Goal: Check status

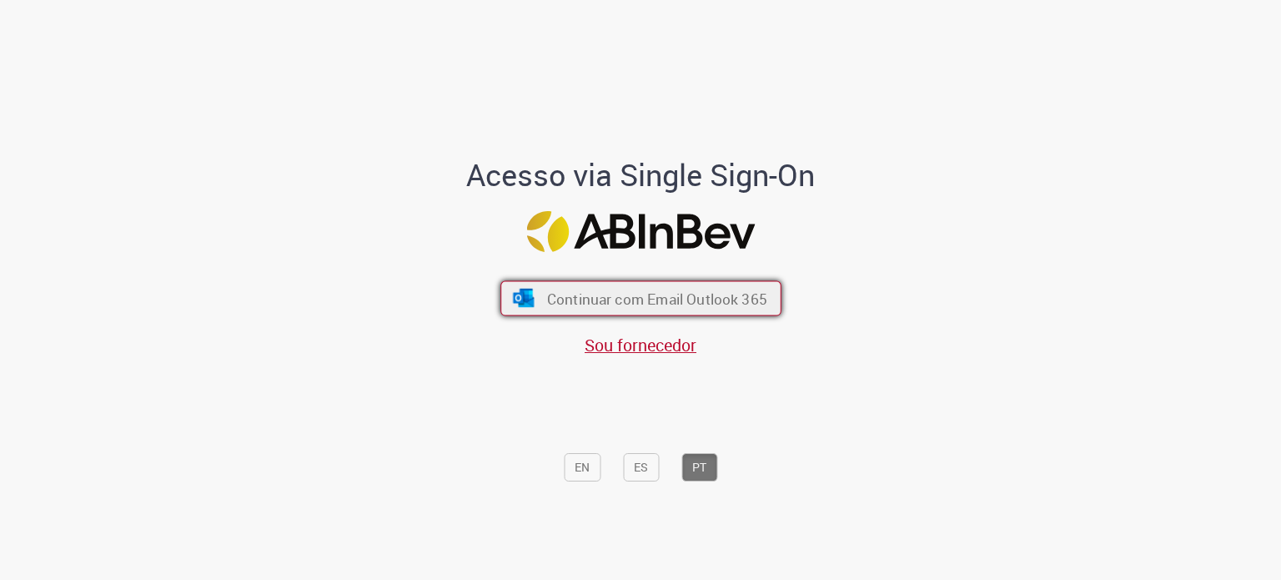
click at [533, 304] on button "Continuar com Email Outlook 365" at bounding box center [640, 298] width 281 height 35
click at [547, 314] on button "Continuar com Email Outlook 365" at bounding box center [640, 298] width 281 height 35
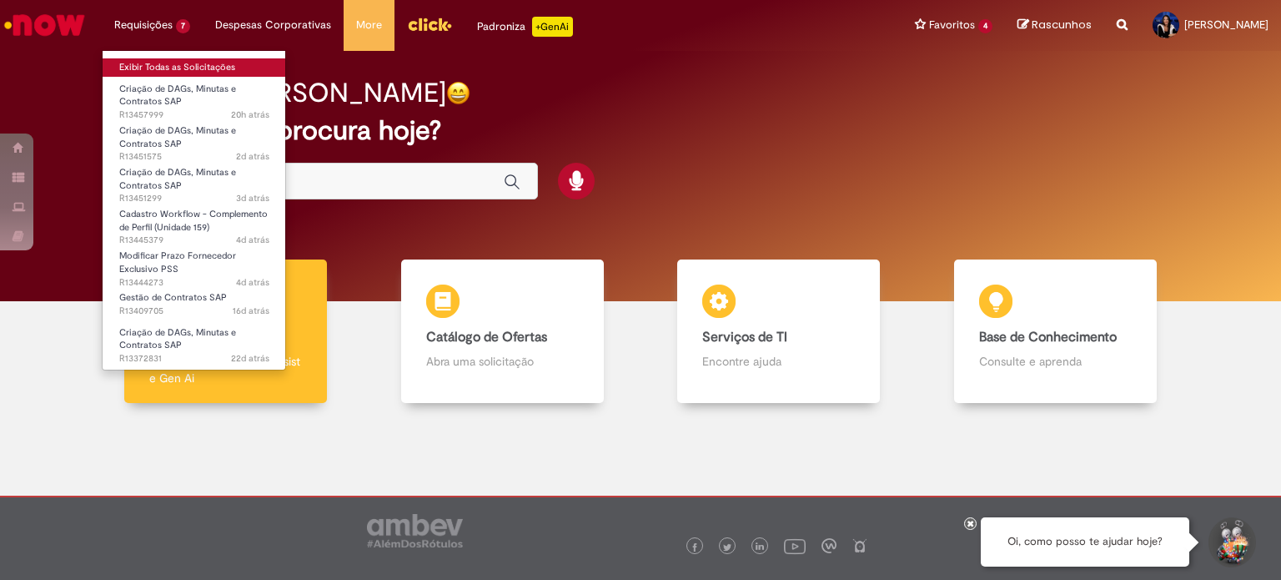
click at [185, 63] on link "Exibir Todas as Solicitações" at bounding box center [194, 67] width 183 height 18
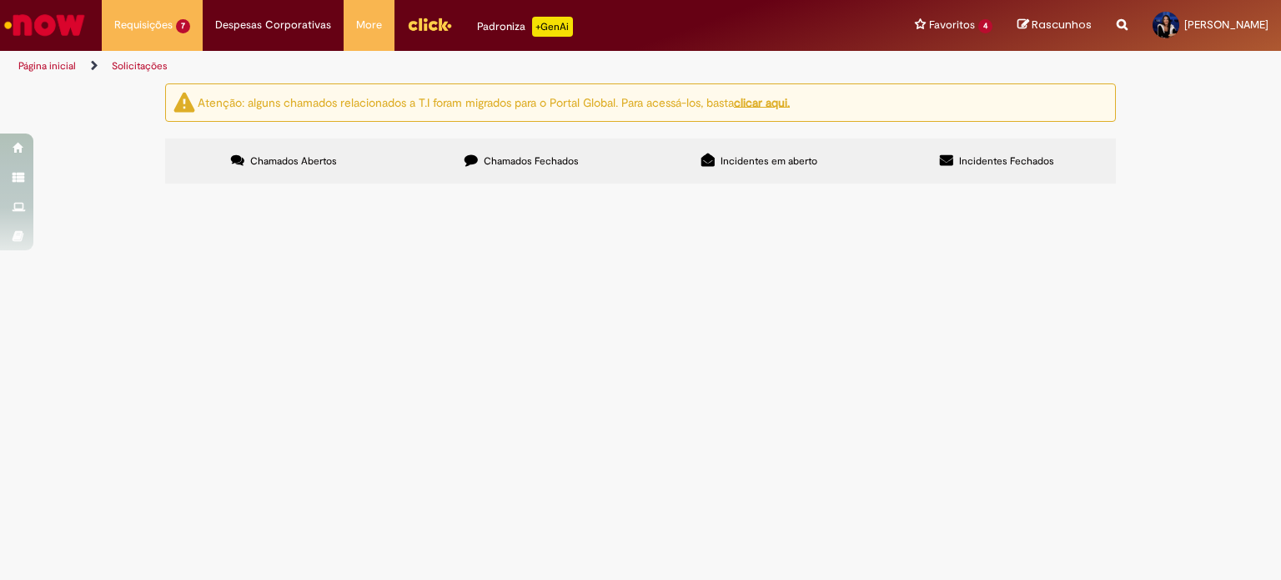
click at [0, 0] on span "Criação de DAGs, Minutas e Contratos SAP" at bounding box center [0, 0] width 0 height 0
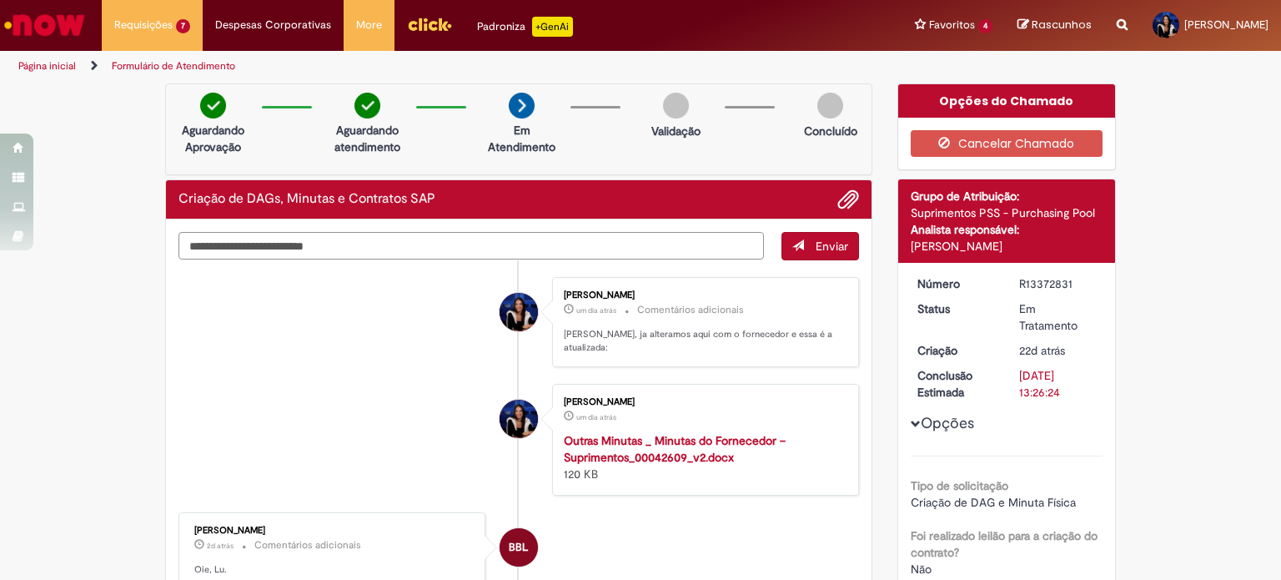
click at [497, 254] on textarea "Digite sua mensagem aqui..." at bounding box center [470, 246] width 585 height 28
click at [1027, 282] on div "R13372831" at bounding box center [1058, 283] width 78 height 17
copy div "R13372831"
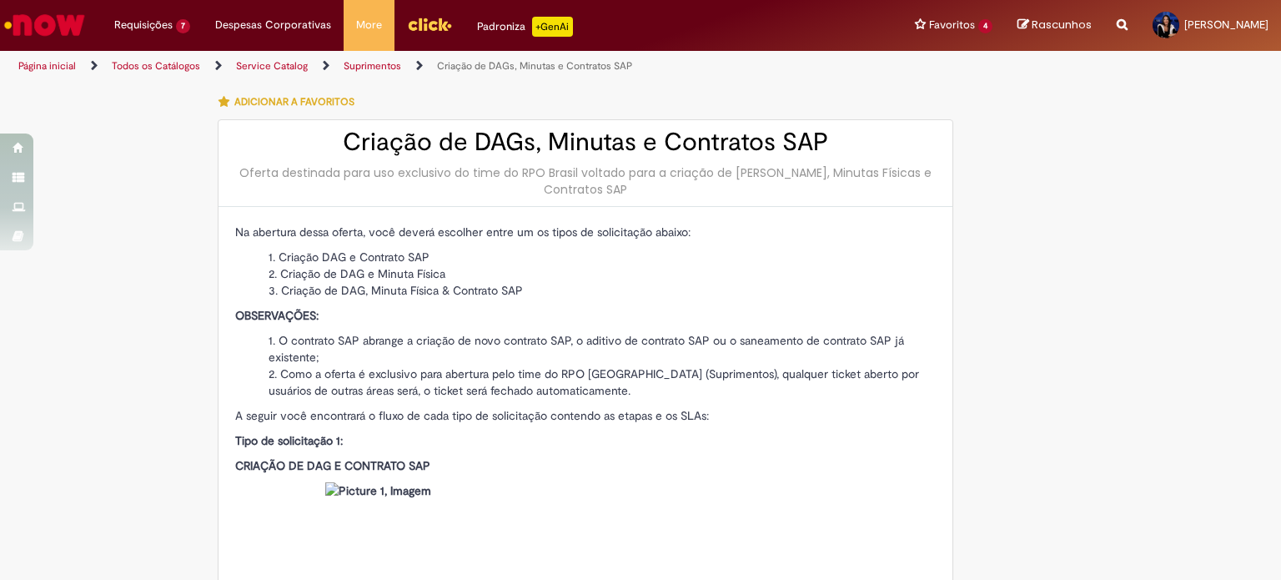
type input "**********"
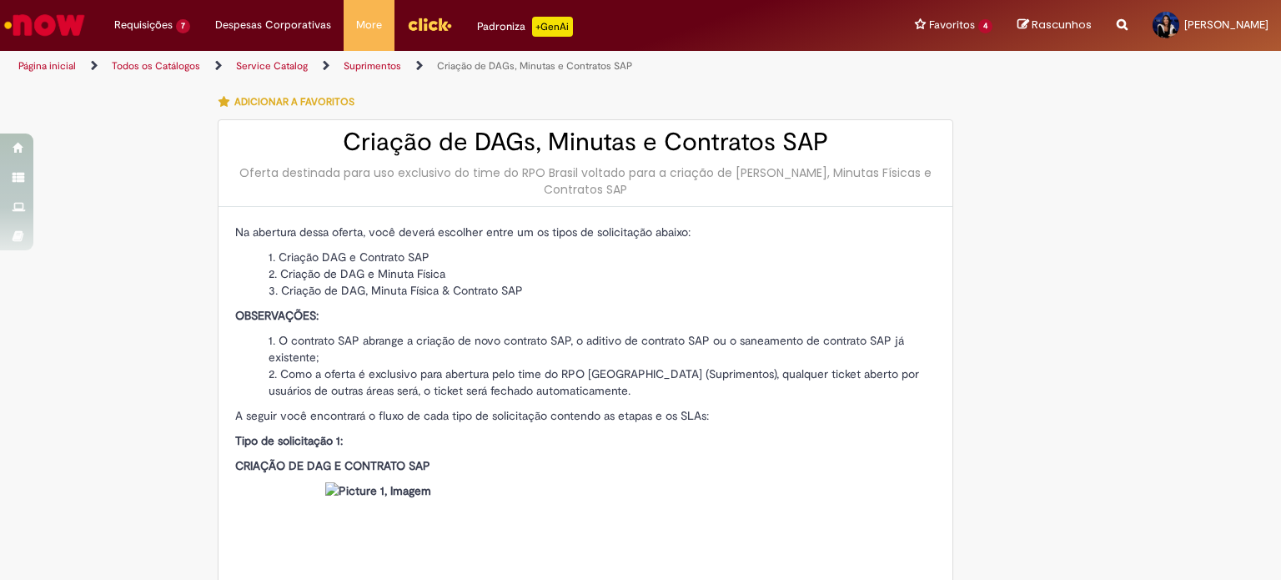
type input "**********"
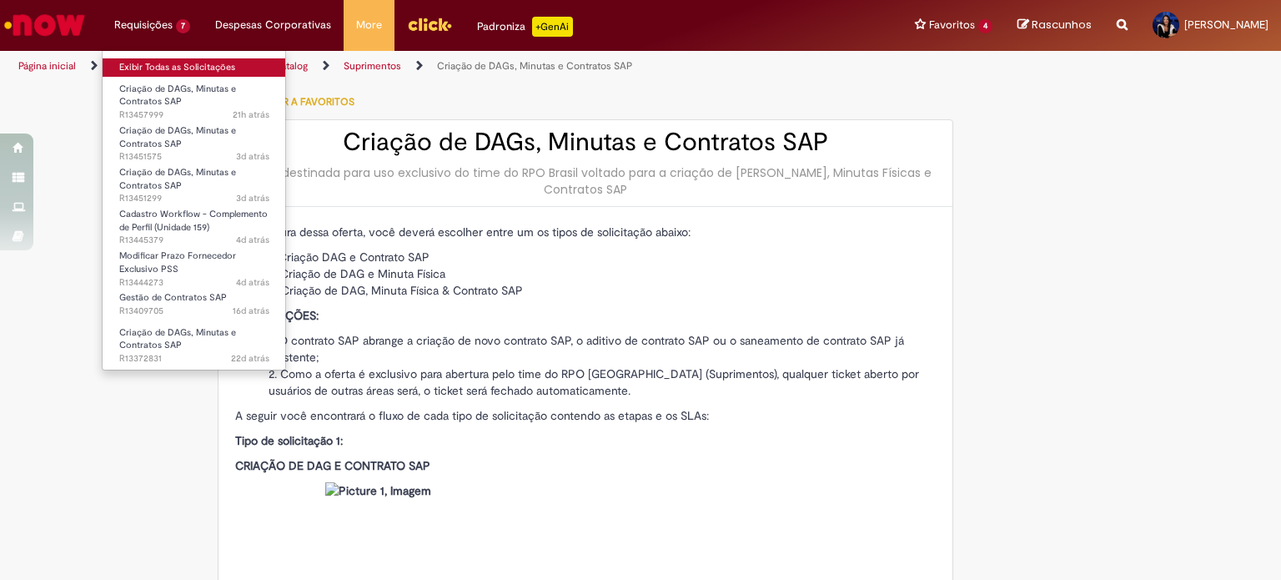
click at [186, 68] on link "Exibir Todas as Solicitações" at bounding box center [194, 67] width 183 height 18
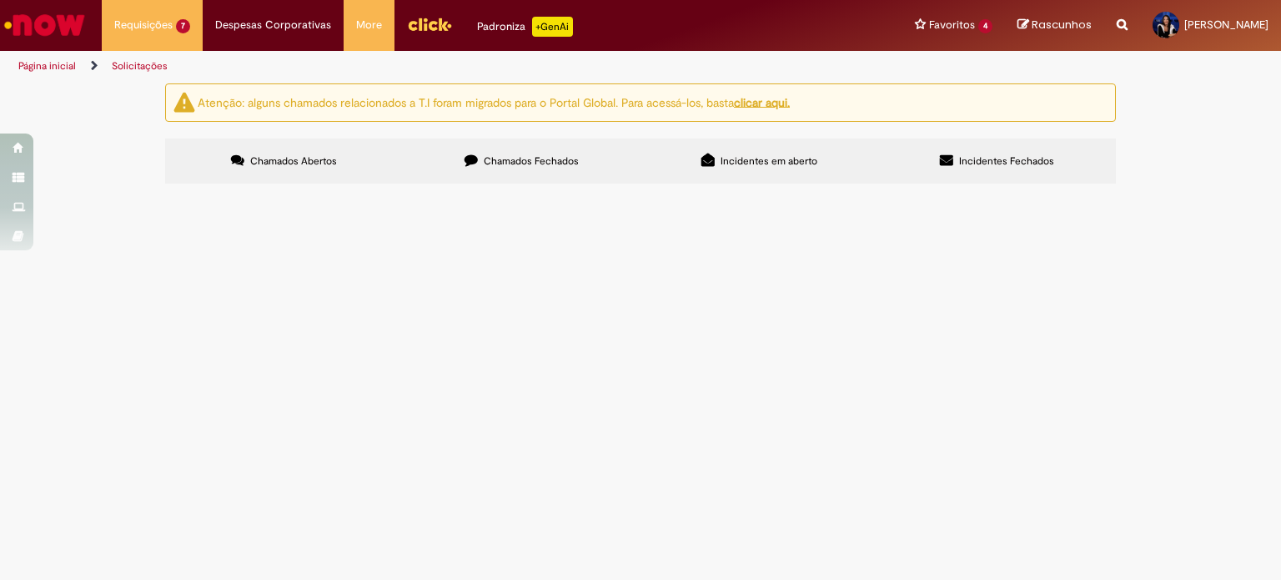
click at [0, 0] on span "Criação de DAGs, Minutas e Contratos SAP" at bounding box center [0, 0] width 0 height 0
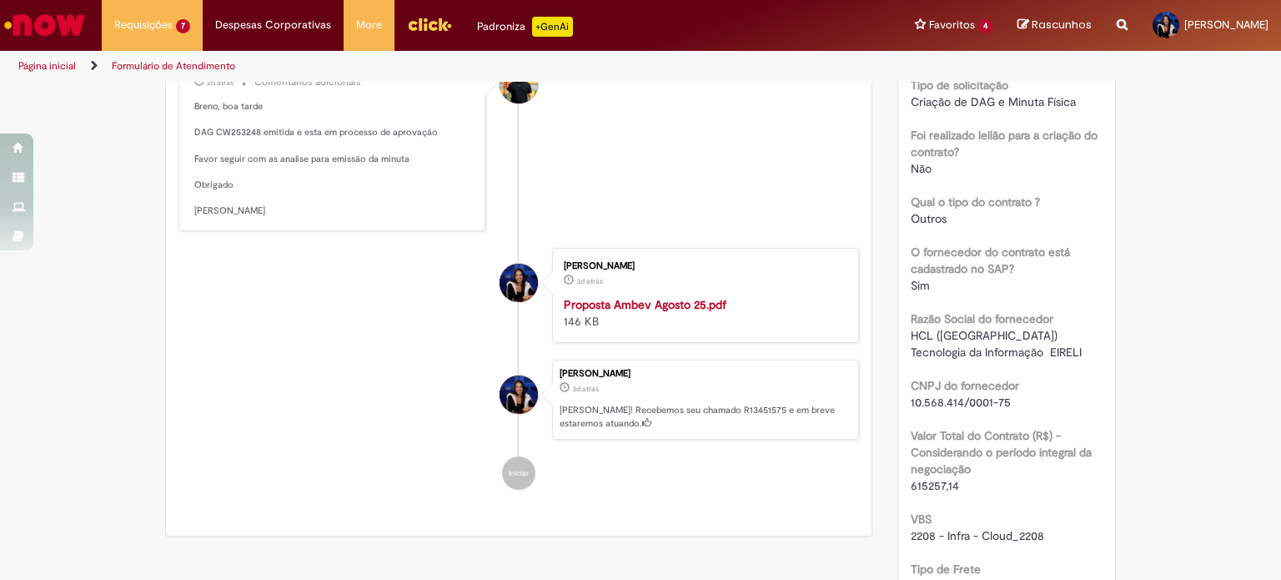
scroll to position [178, 0]
